Goal: Check status: Check status

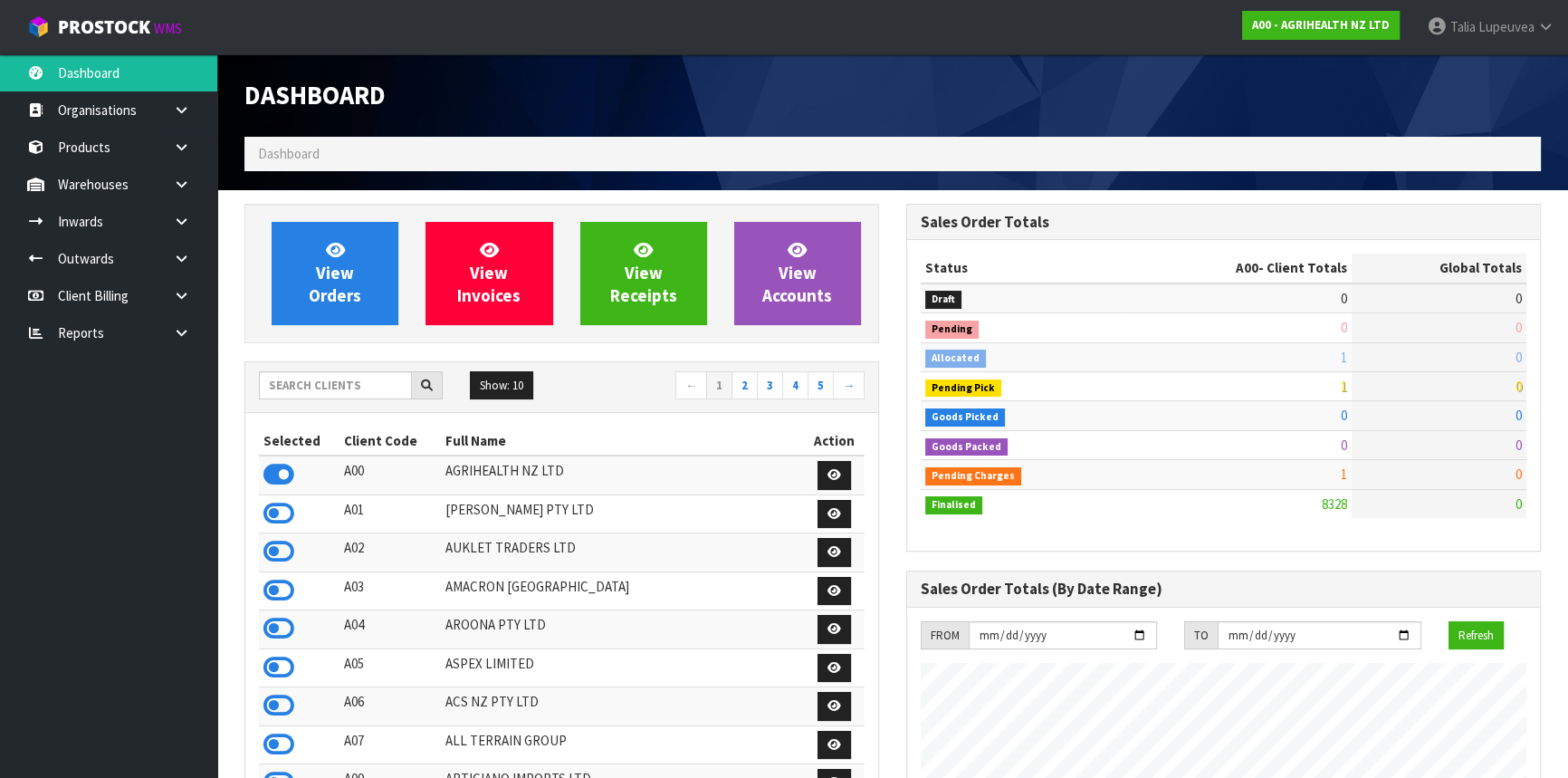
scroll to position [1369, 661]
click at [316, 388] on input "text" at bounding box center [336, 385] width 153 height 28
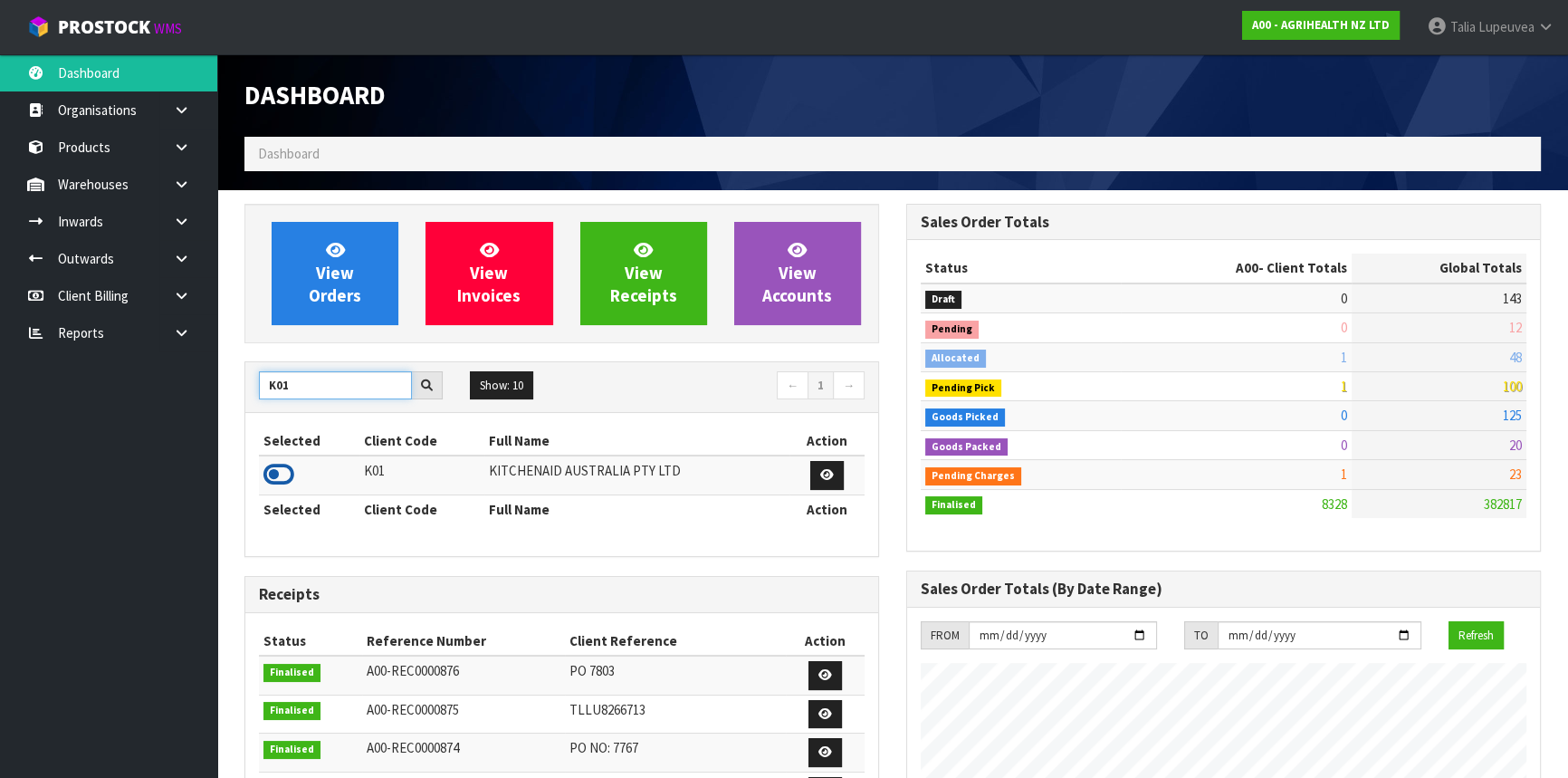
type input "K01"
click at [284, 472] on icon at bounding box center [278, 474] width 30 height 28
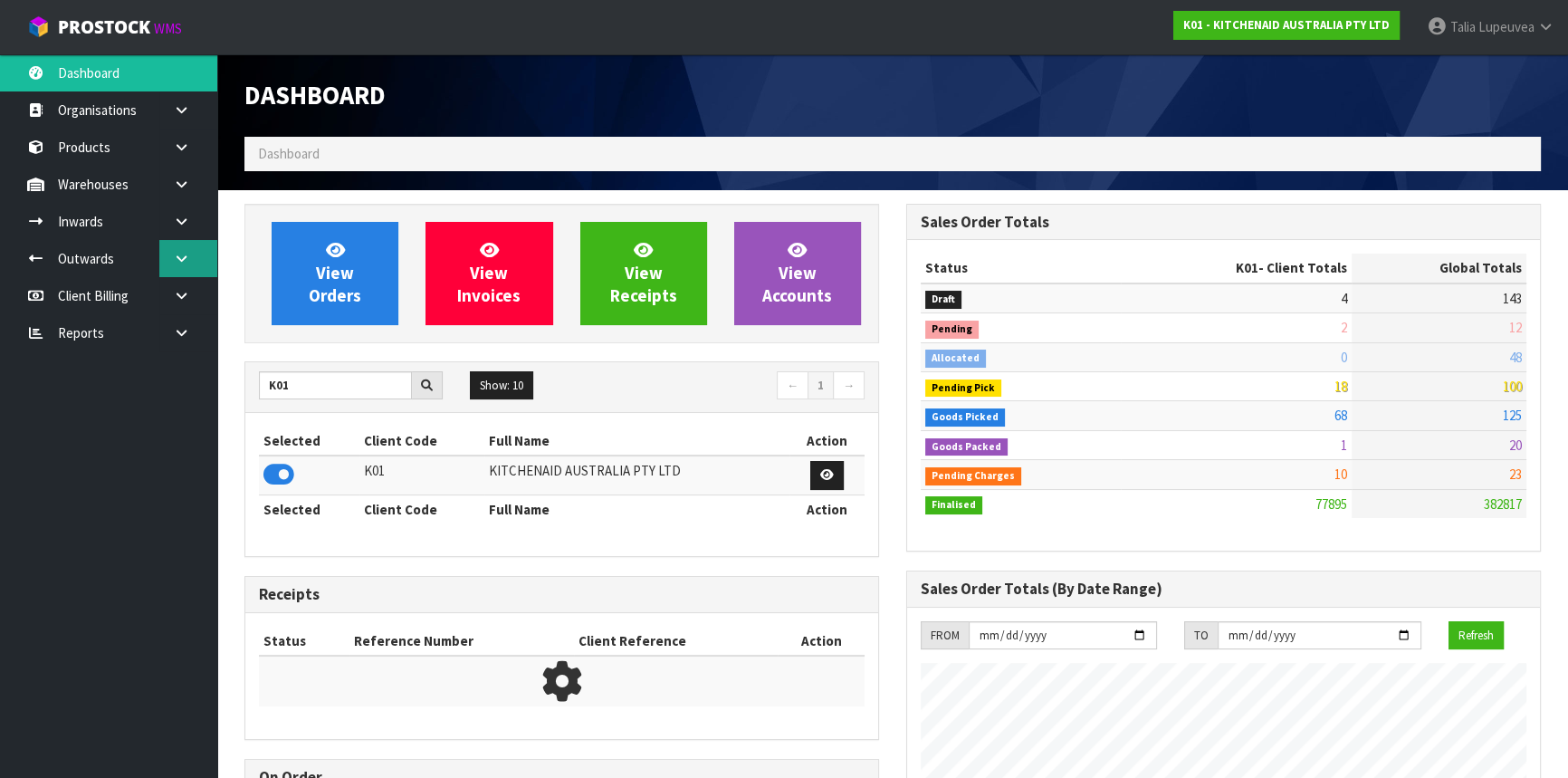
click at [170, 259] on link at bounding box center [188, 258] width 58 height 37
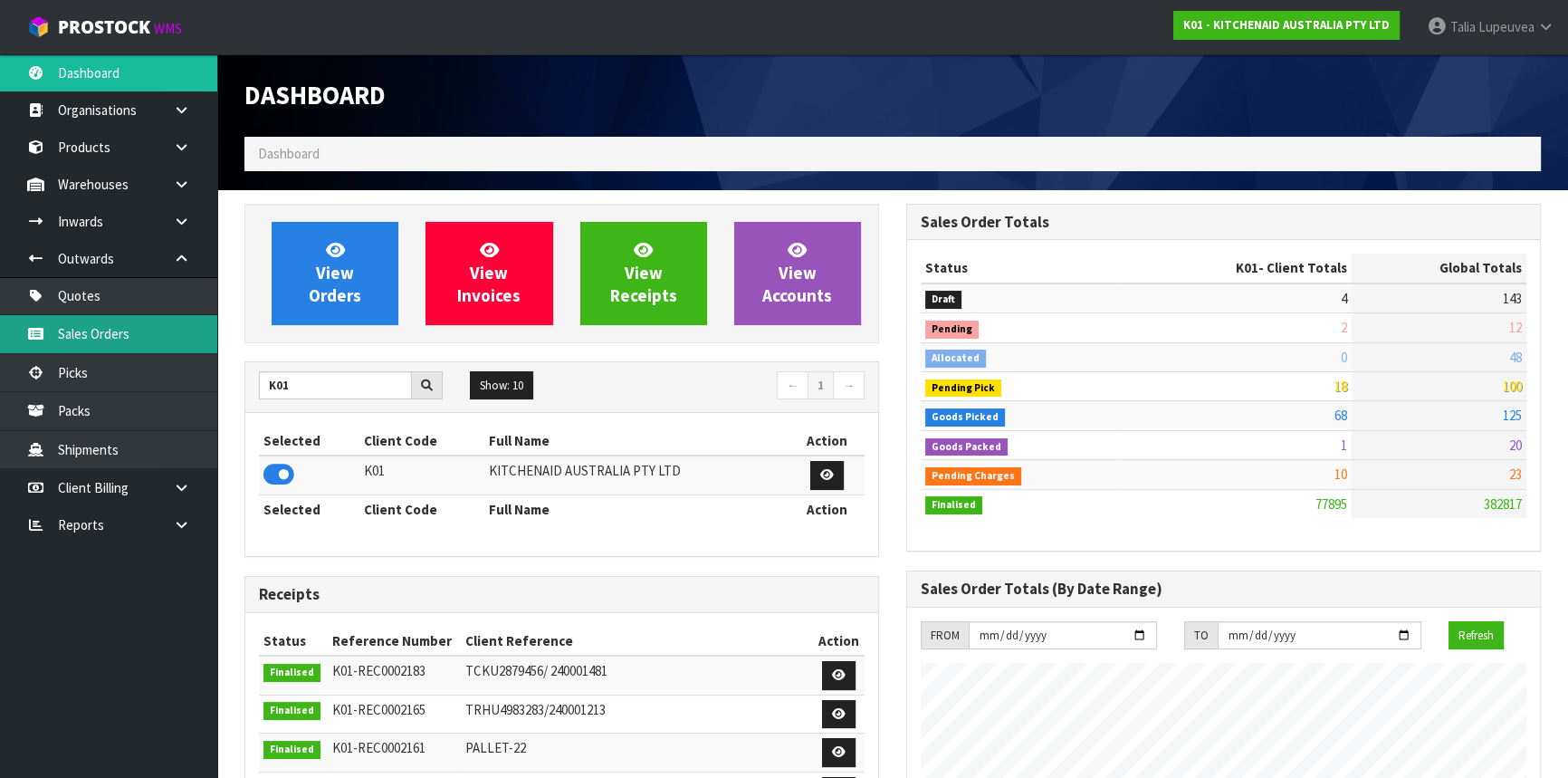
click at [137, 333] on link "Sales Orders" at bounding box center [108, 334] width 217 height 37
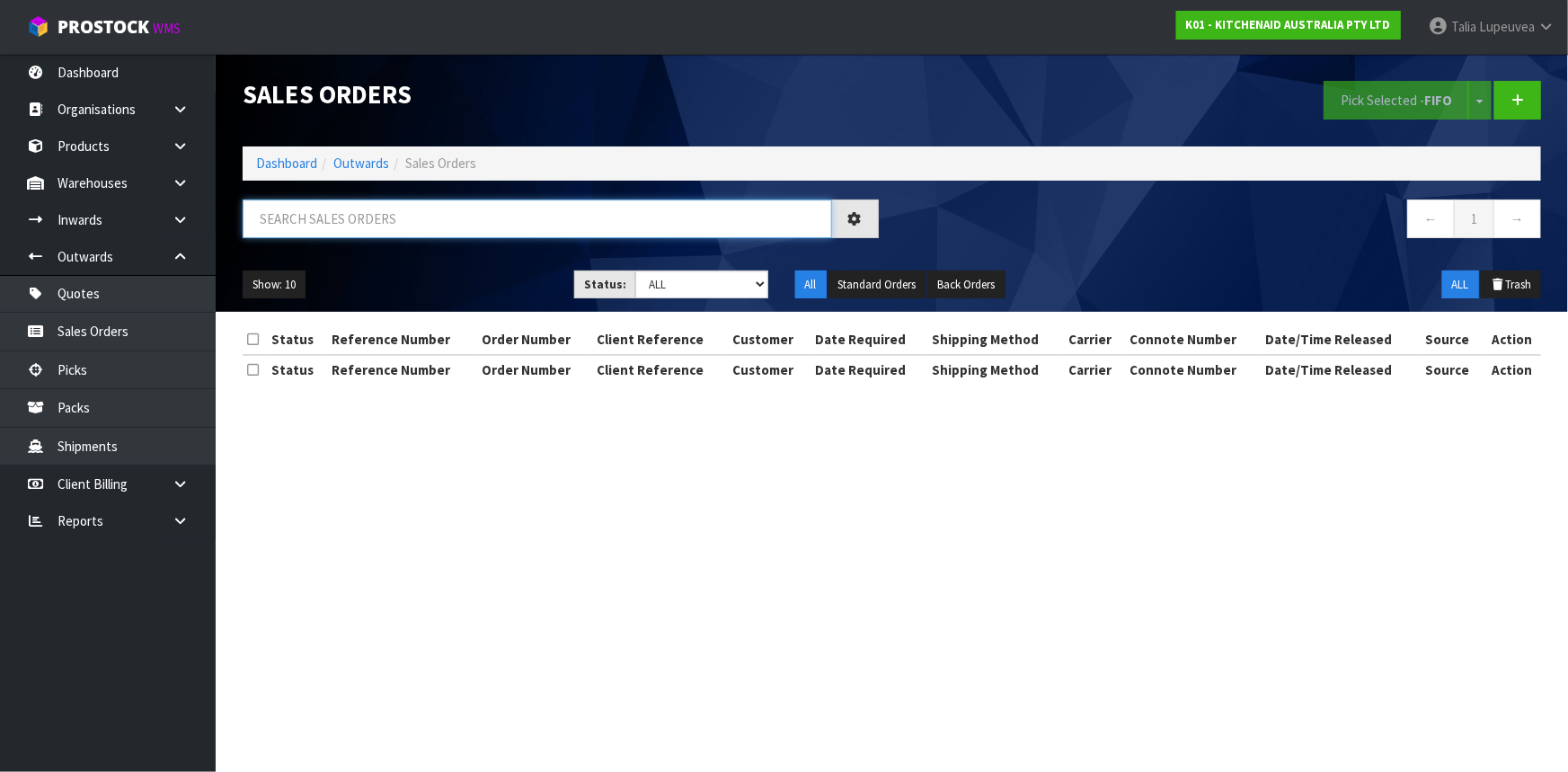
click at [425, 225] on input "text" at bounding box center [537, 219] width 590 height 39
type input "JOB-0414159"
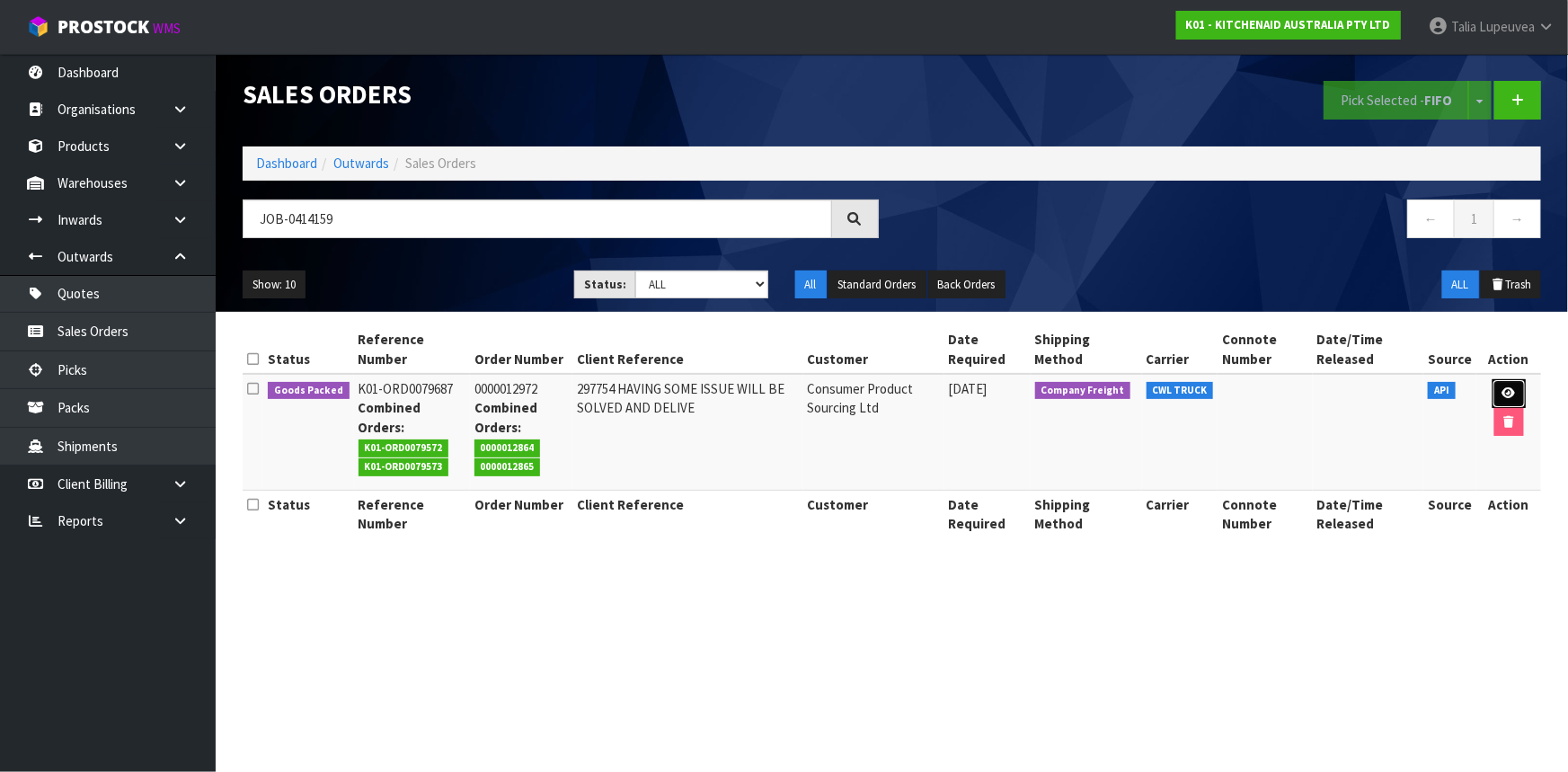
click at [1503, 392] on icon at bounding box center [1510, 393] width 14 height 12
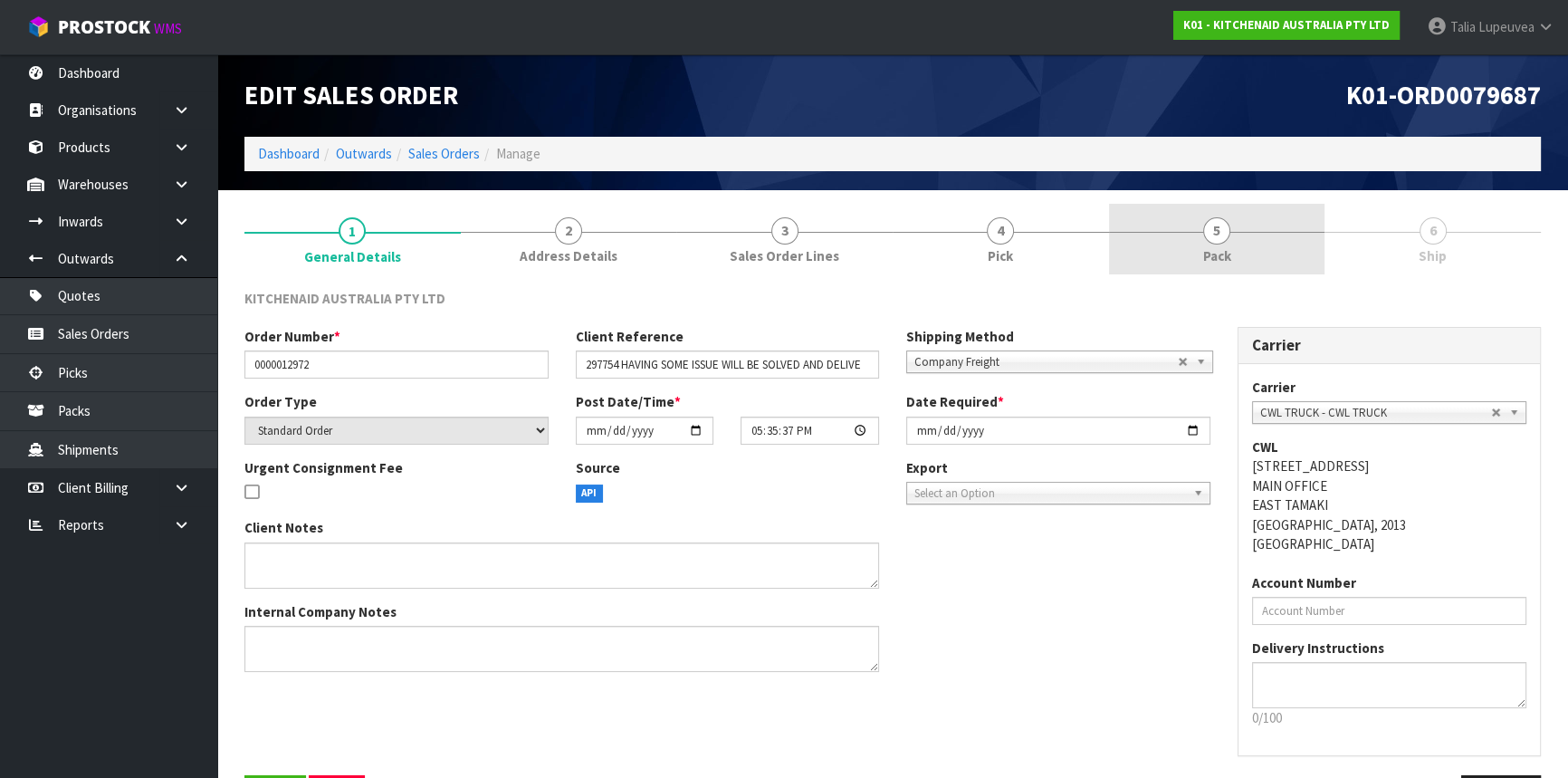
click at [1229, 238] on link "5 Pack" at bounding box center [1217, 240] width 216 height 72
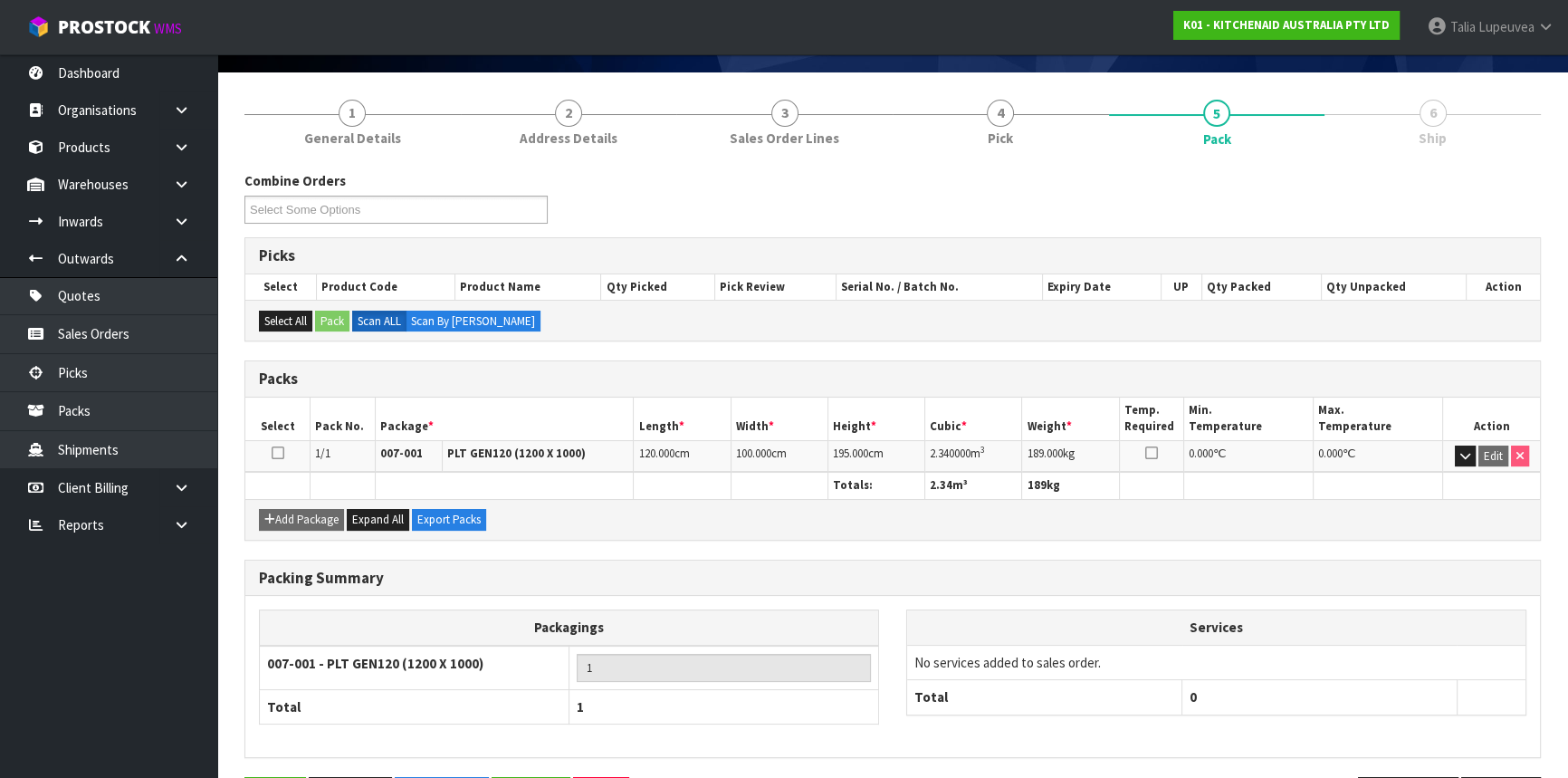
scroll to position [181, 0]
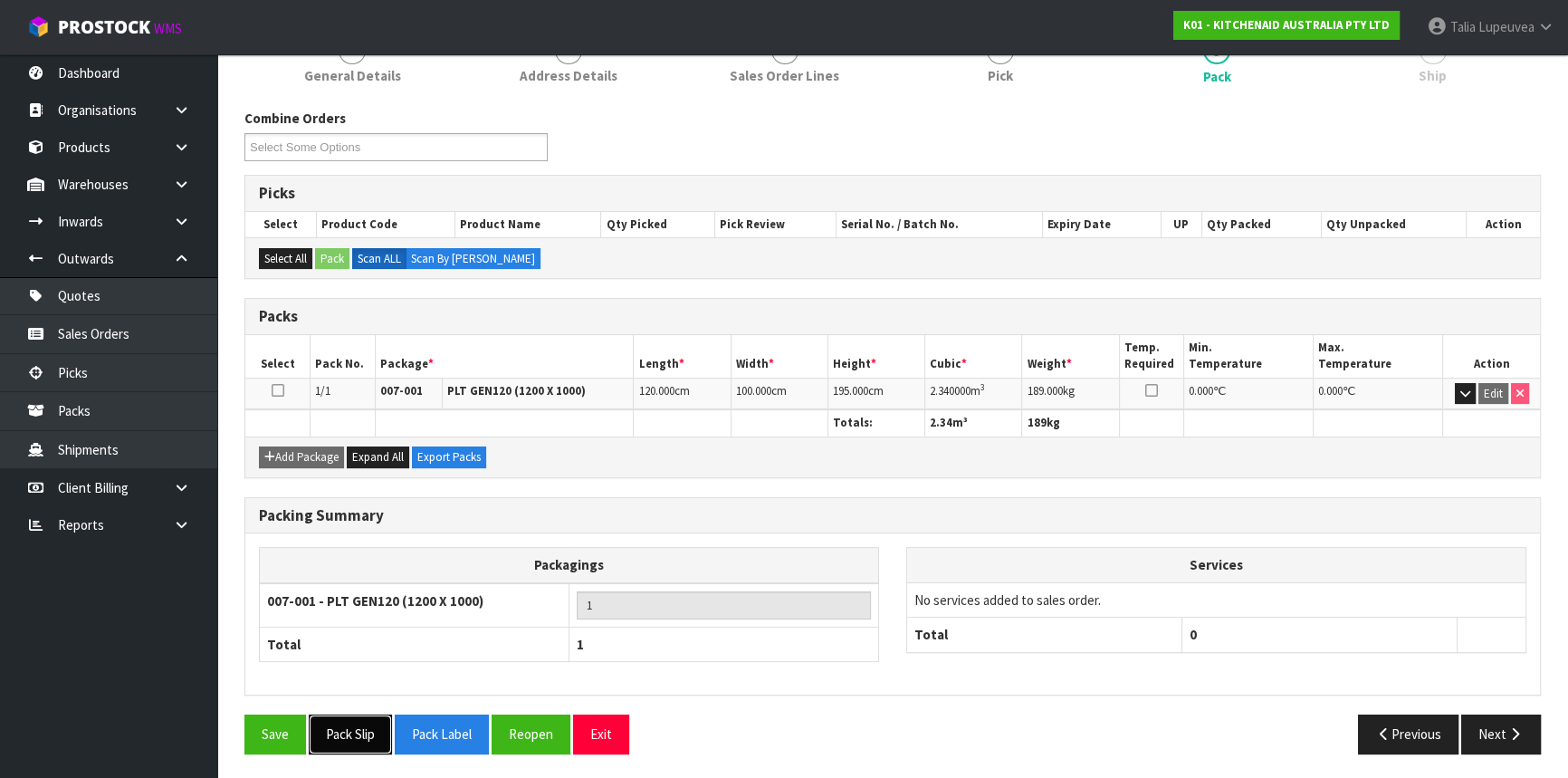
click at [332, 721] on button "Pack Slip" at bounding box center [350, 735] width 83 height 39
click at [371, 734] on button "Pack Slip" at bounding box center [350, 735] width 83 height 39
